Goal: Task Accomplishment & Management: Manage account settings

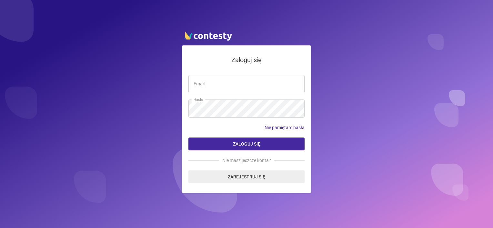
type input "**********"
click at [242, 146] on span "Zaloguj się" at bounding box center [246, 144] width 27 height 5
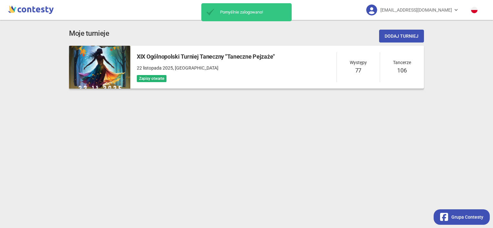
click at [253, 74] on div "XIX Ogólnopolski Turniej Taneczny "Taneczne Pejzaże" 22 listopada 2025 , Góra K…" at bounding box center [206, 67] width 138 height 30
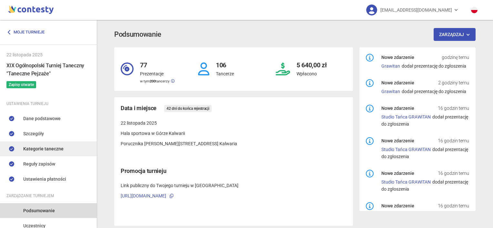
scroll to position [70, 0]
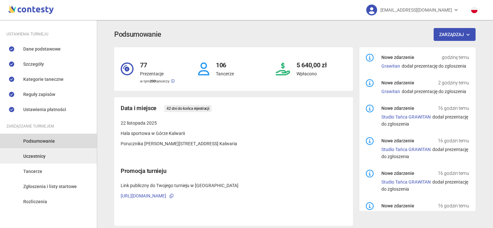
click at [47, 156] on link "Uczestnicy" at bounding box center [48, 156] width 97 height 15
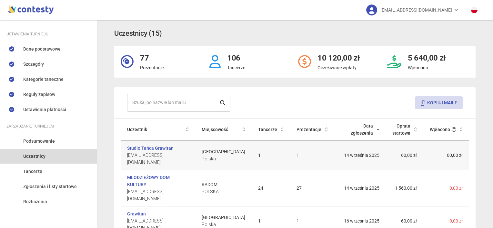
scroll to position [59, 0]
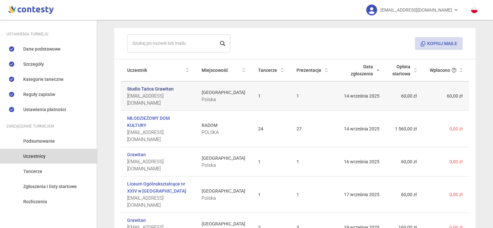
click at [148, 90] on link "Studio Tańca Grawitan" at bounding box center [150, 88] width 46 height 7
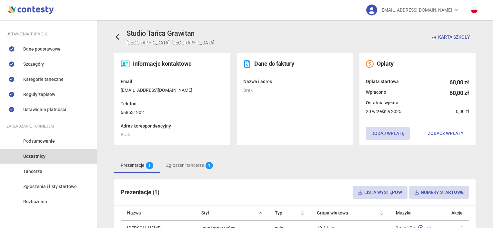
scroll to position [58, 0]
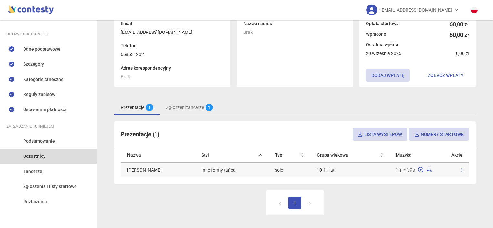
click at [461, 172] on icon at bounding box center [461, 170] width 1 height 5
click at [465, 198] on div "1" at bounding box center [294, 207] width 361 height 32
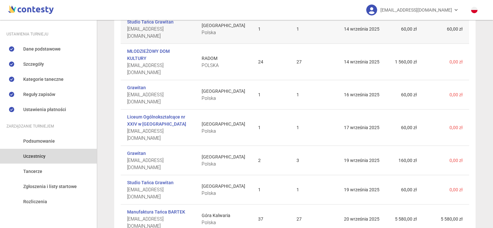
scroll to position [151, 0]
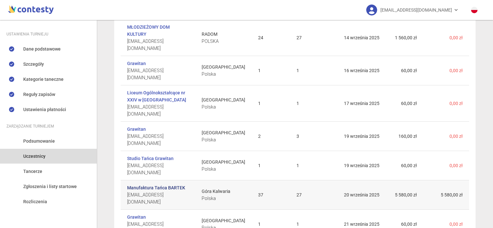
click at [178, 185] on link "Manufaktura Tańca BARTEK" at bounding box center [156, 188] width 58 height 7
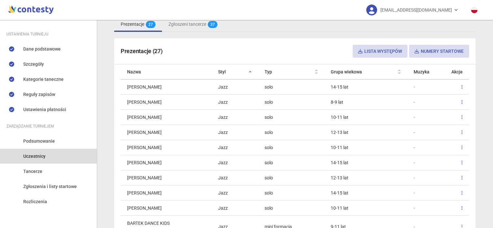
scroll to position [155, 0]
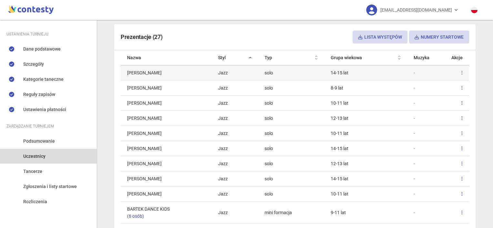
click at [461, 75] on icon at bounding box center [461, 73] width 1 height 5
click at [412, 100] on link "Usuń" at bounding box center [420, 101] width 65 height 12
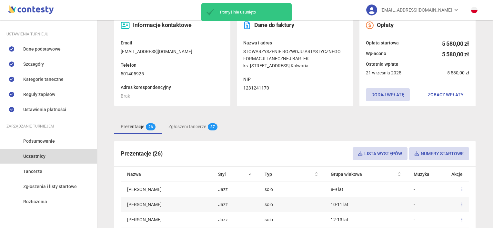
scroll to position [0, 0]
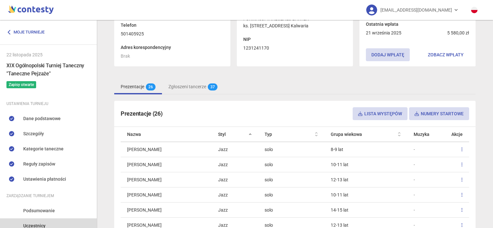
scroll to position [112, 0]
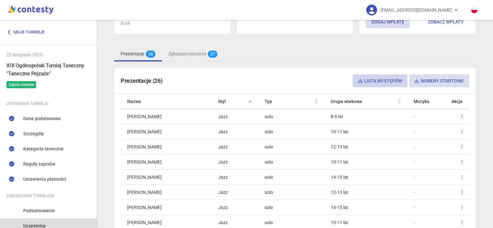
click at [381, 80] on button "Lista występów" at bounding box center [380, 81] width 55 height 13
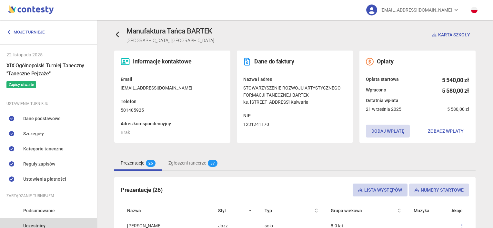
scroll to position [106, 0]
